Goal: Browse casually: Explore the website without a specific task or goal

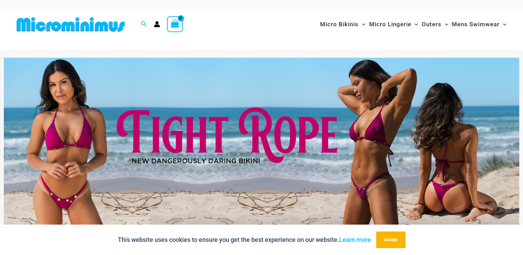
click at [245, 42] on div at bounding box center [261, 44] width 495 height 12
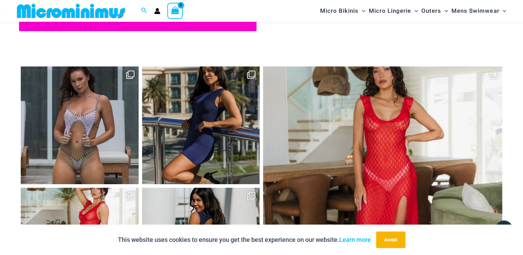
scroll to position [2999, 0]
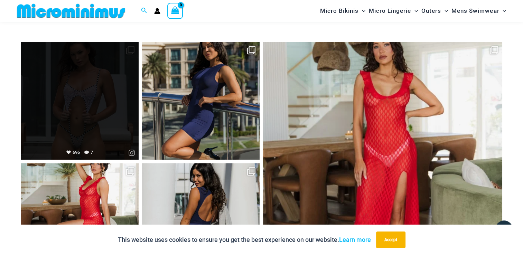
click at [79, 93] on link "Open" at bounding box center [80, 101] width 118 height 118
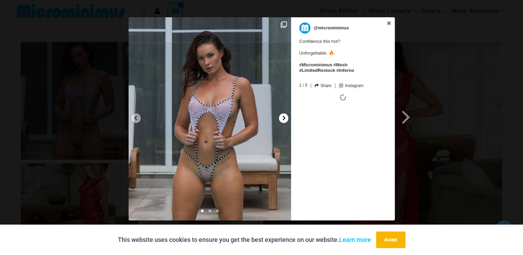
click at [284, 118] on icon at bounding box center [283, 118] width 3 height 4
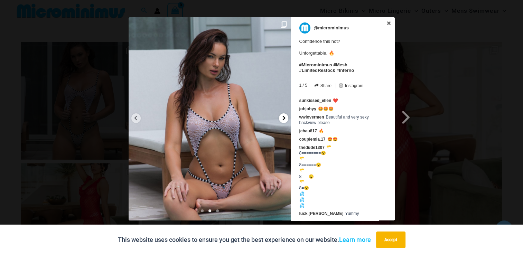
click at [284, 118] on icon at bounding box center [283, 118] width 3 height 4
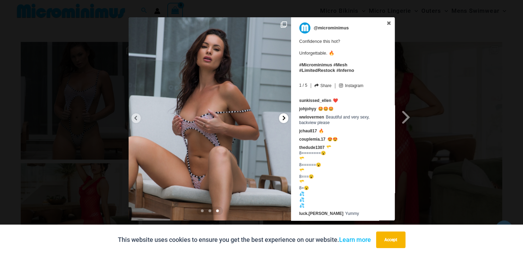
click at [284, 118] on icon at bounding box center [283, 118] width 3 height 4
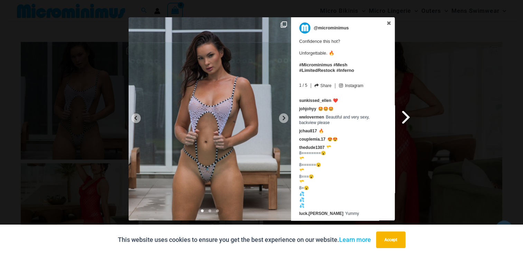
click at [405, 118] on span at bounding box center [406, 117] width 12 height 16
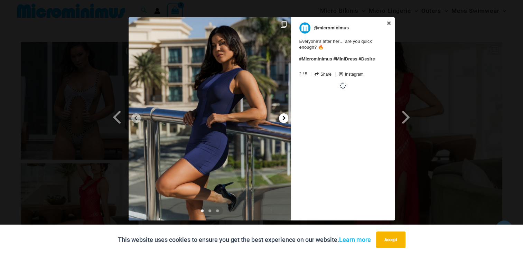
click at [282, 120] on icon at bounding box center [283, 117] width 5 height 5
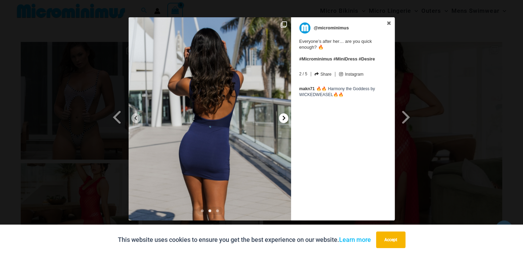
click at [282, 120] on icon at bounding box center [283, 117] width 5 height 5
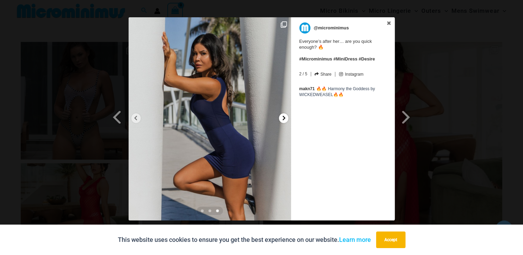
click at [282, 120] on icon at bounding box center [283, 117] width 5 height 5
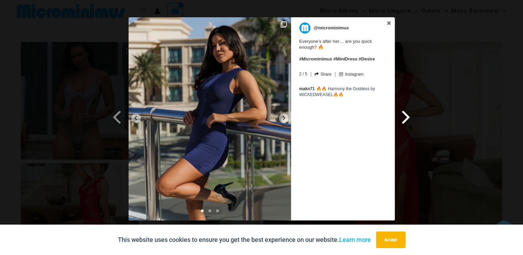
click at [404, 117] on span at bounding box center [406, 117] width 12 height 16
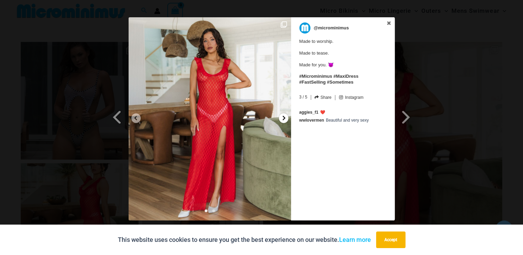
click at [280, 119] on div at bounding box center [283, 118] width 9 height 10
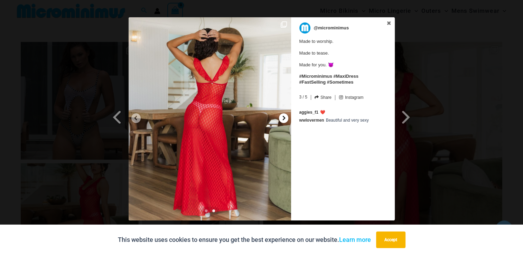
click at [280, 119] on div at bounding box center [283, 118] width 9 height 10
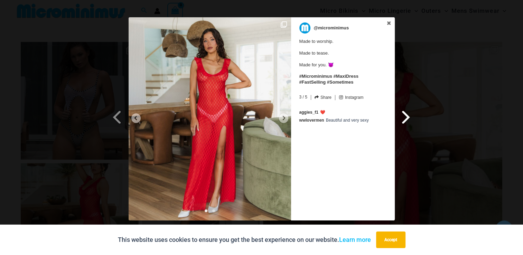
click at [403, 118] on span at bounding box center [406, 117] width 12 height 16
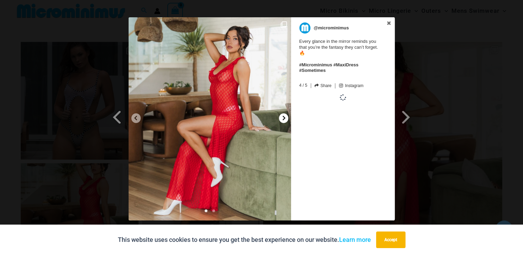
click at [282, 120] on icon at bounding box center [283, 117] width 5 height 5
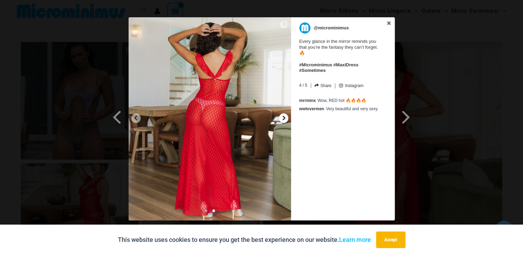
click at [282, 120] on icon at bounding box center [283, 117] width 5 height 5
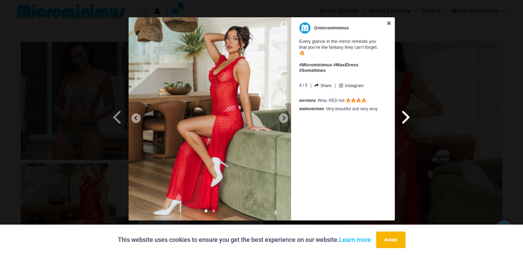
click at [403, 118] on span at bounding box center [406, 117] width 12 height 16
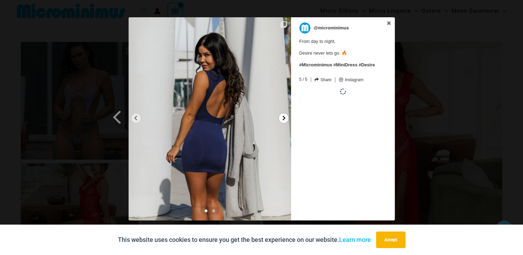
click at [282, 119] on icon at bounding box center [283, 117] width 5 height 5
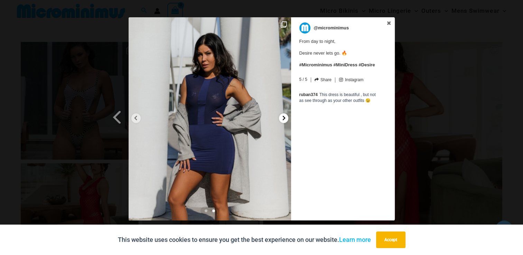
click at [282, 119] on icon at bounding box center [283, 117] width 5 height 5
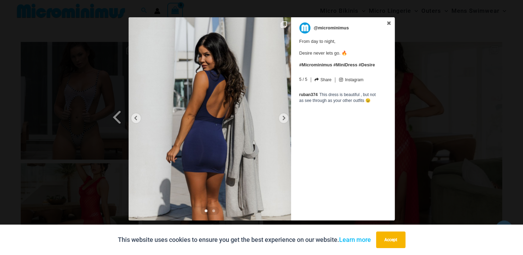
click at [410, 117] on div "Previous Slide Next Slide @microminimus From day to night, Desire never lets go…" at bounding box center [261, 119] width 523 height 205
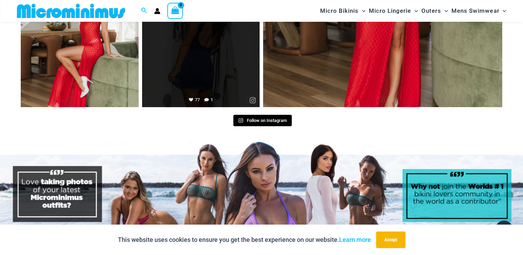
scroll to position [3172, 0]
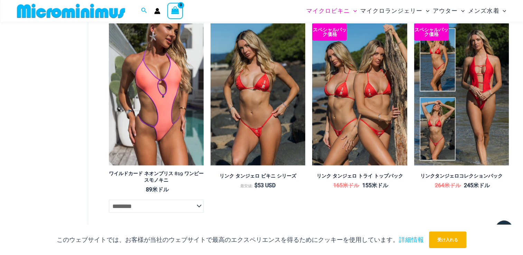
scroll to position [1825, 0]
